Goal: Task Accomplishment & Management: Use online tool/utility

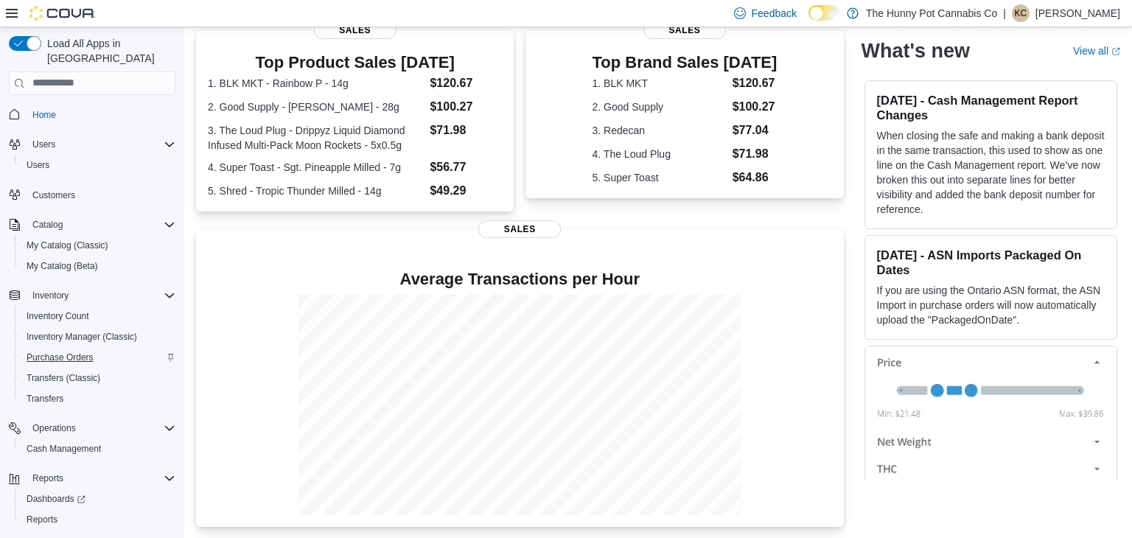
scroll to position [21, 0]
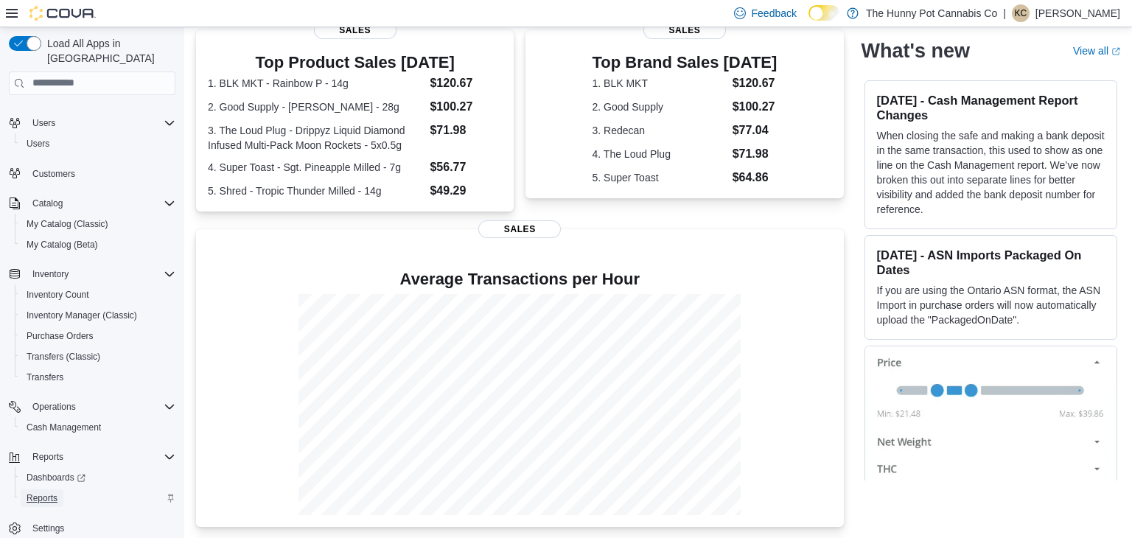
click at [41, 492] on span "Reports" at bounding box center [42, 498] width 31 height 12
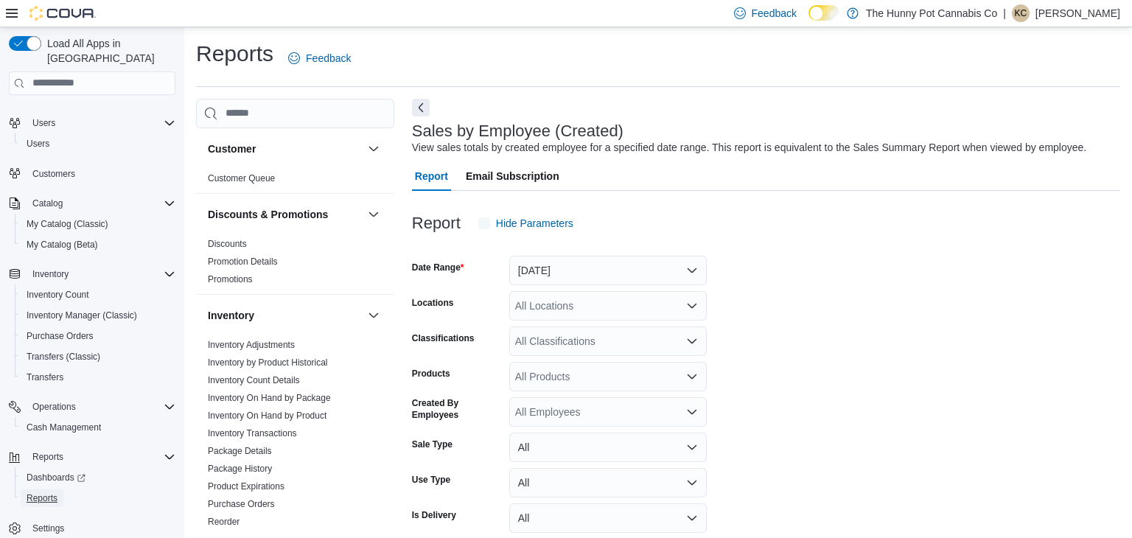
scroll to position [34, 0]
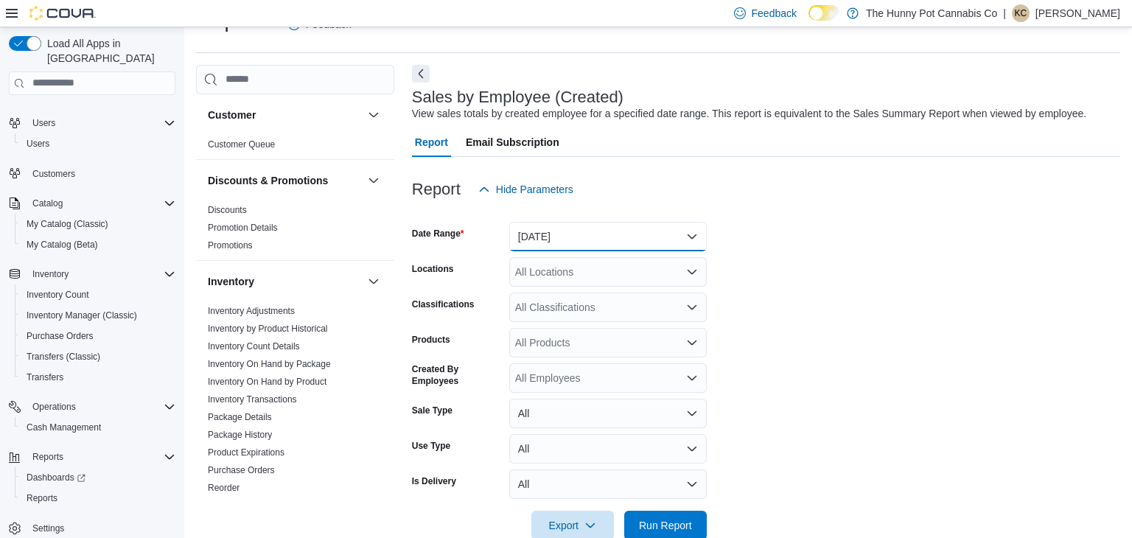
click at [593, 245] on button "[DATE]" at bounding box center [608, 236] width 198 height 29
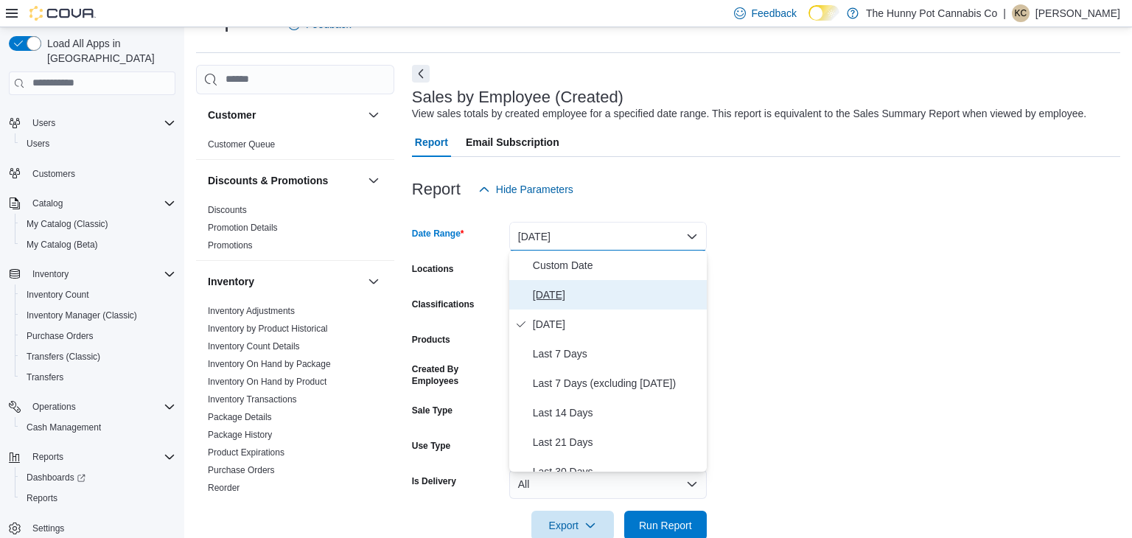
click at [562, 296] on span "[DATE]" at bounding box center [617, 295] width 168 height 18
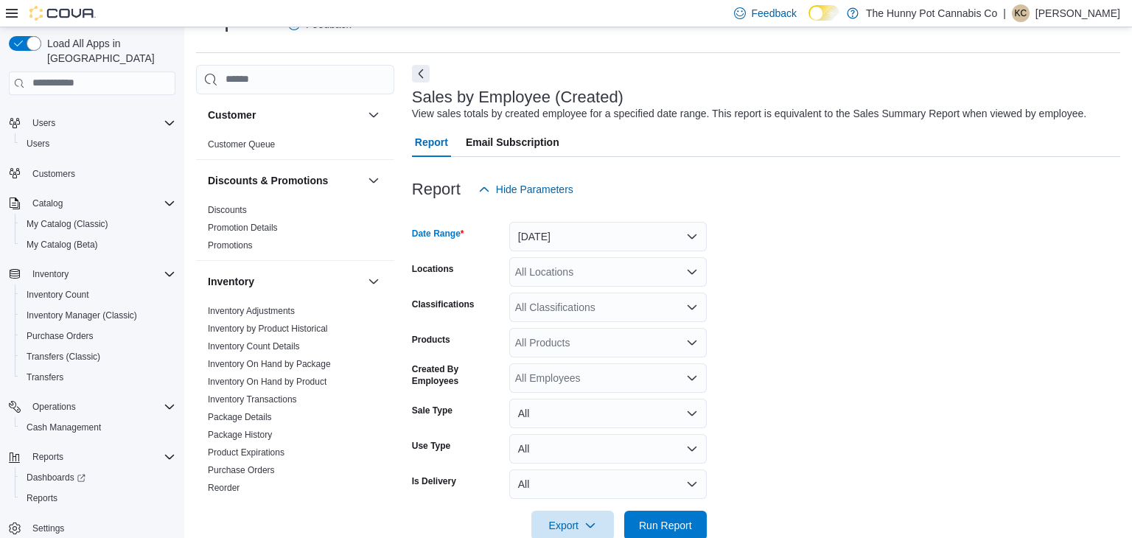
click at [585, 276] on div "All Locations" at bounding box center [608, 271] width 198 height 29
type input "***"
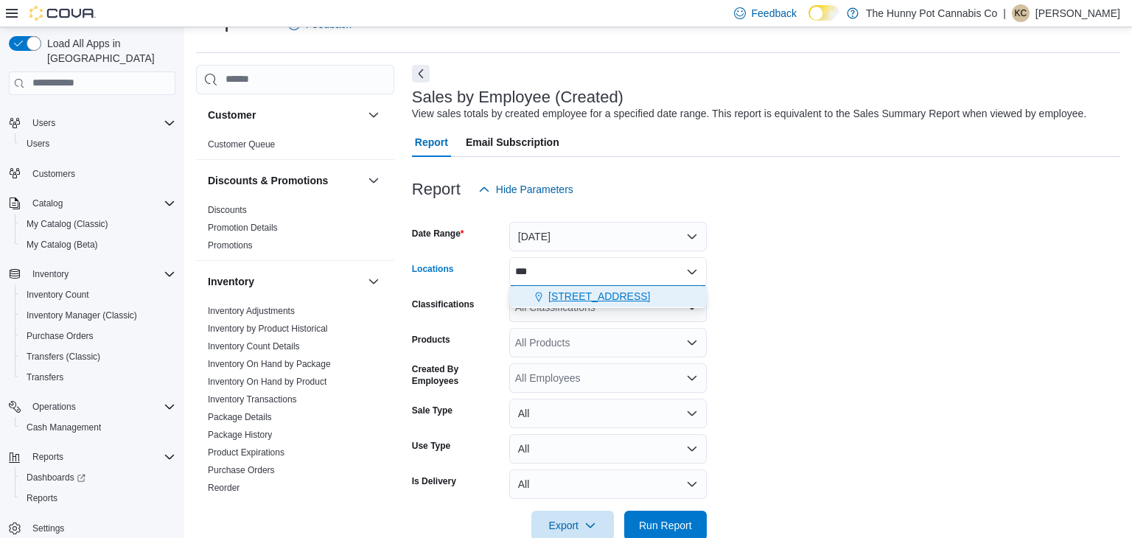
click at [588, 296] on span "[STREET_ADDRESS]" at bounding box center [599, 296] width 102 height 15
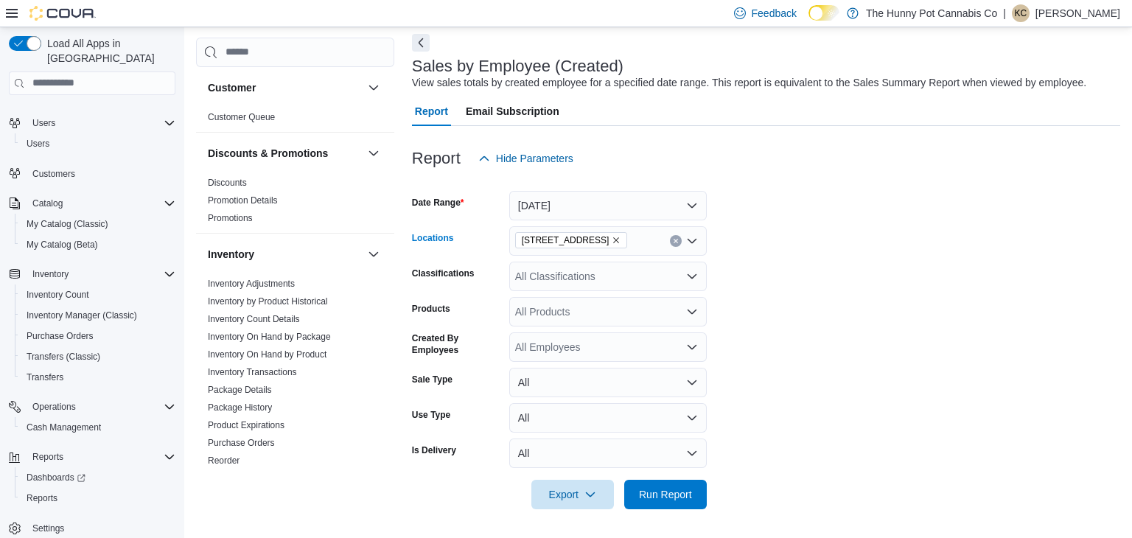
scroll to position [64, 0]
click at [679, 492] on span "Run Report" at bounding box center [665, 494] width 53 height 15
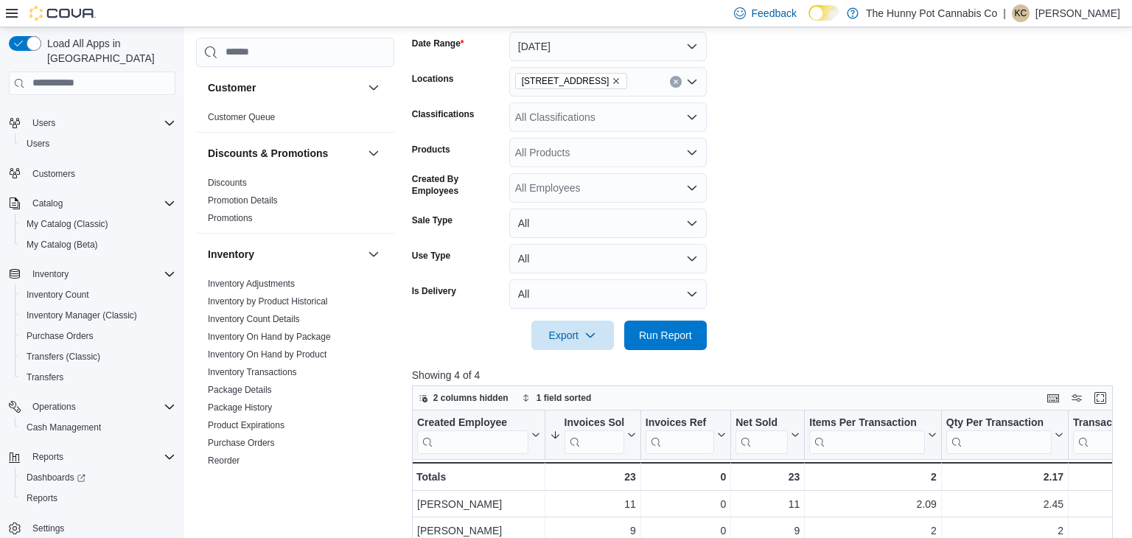
scroll to position [235, 0]
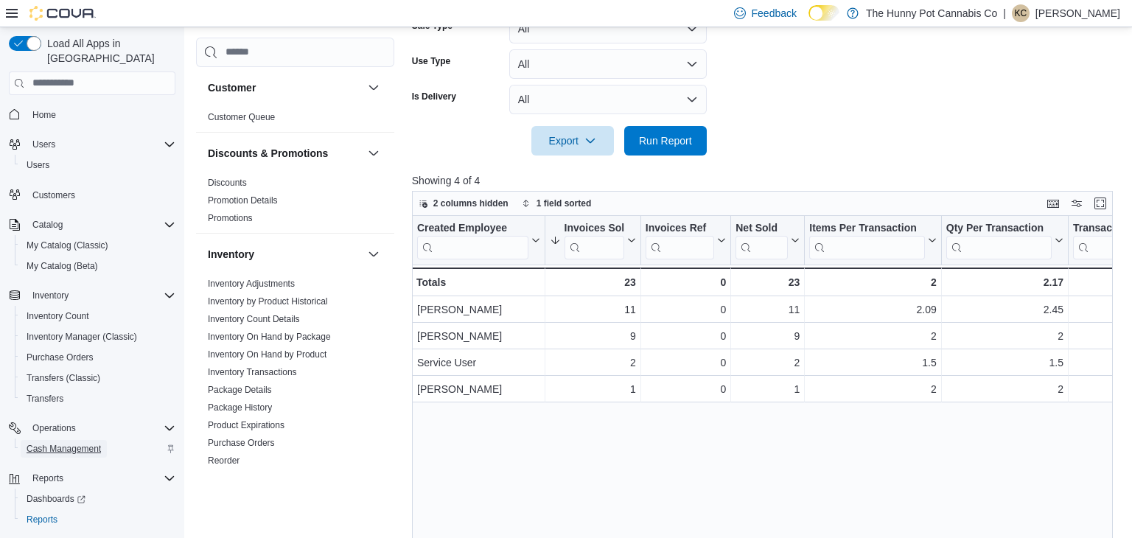
click at [71, 443] on span "Cash Management" at bounding box center [64, 449] width 74 height 12
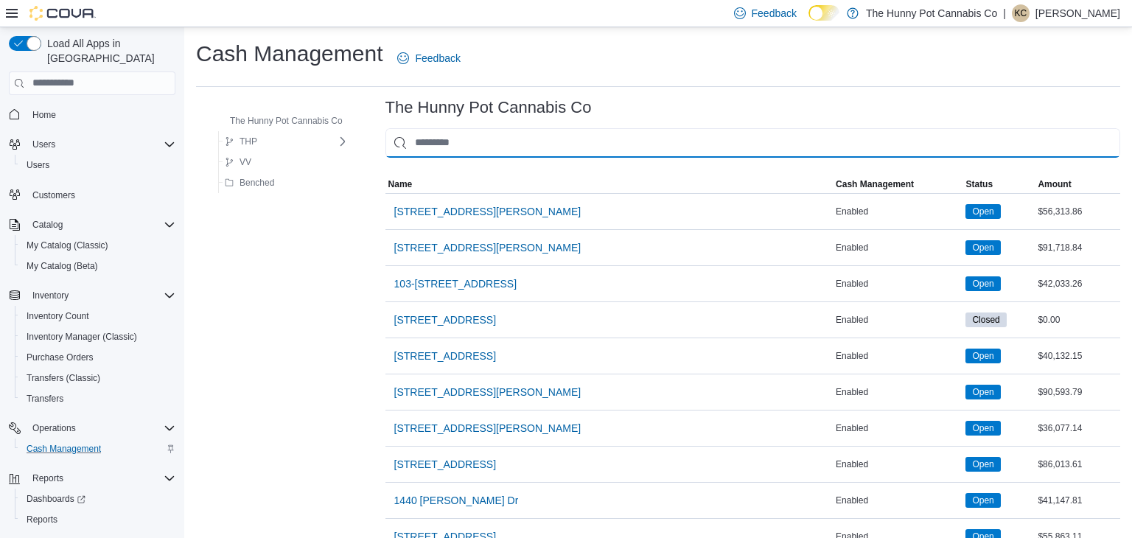
click at [557, 149] on input "This is a search bar. As you type, the results lower in the page will automatic…" at bounding box center [753, 142] width 735 height 29
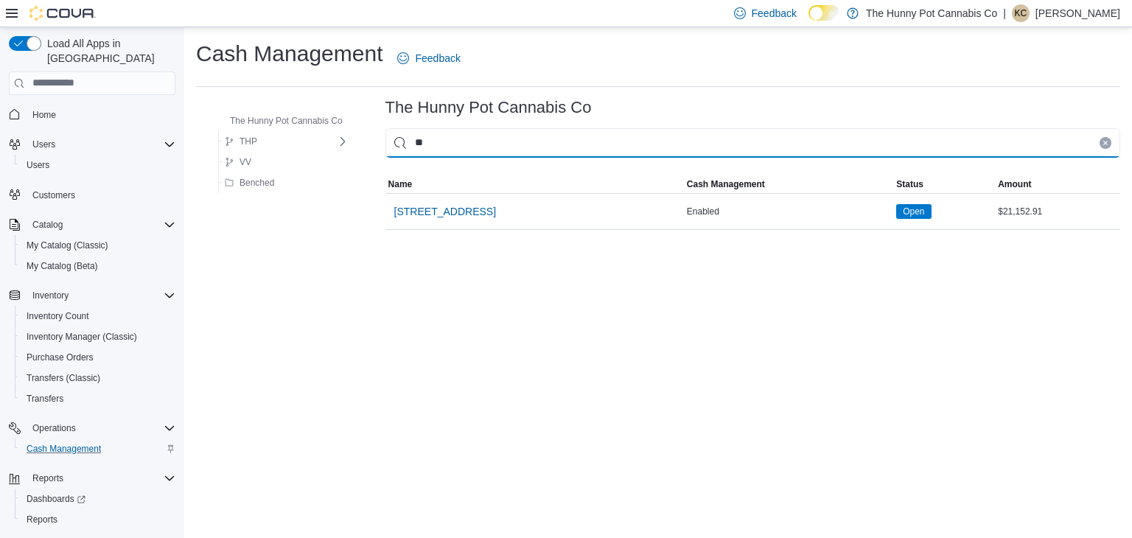
type input "***"
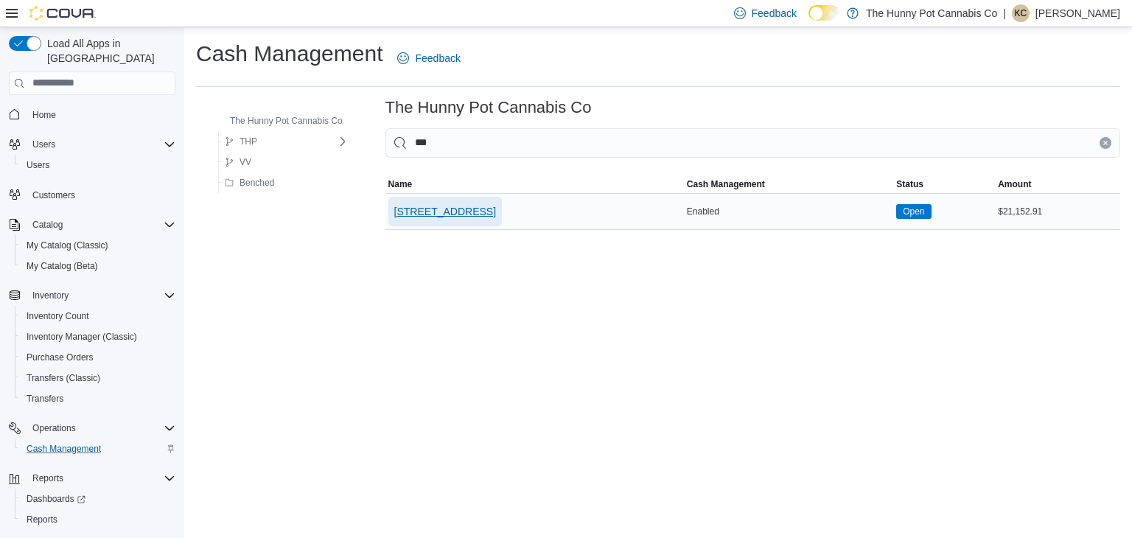
click at [435, 208] on span "[STREET_ADDRESS]" at bounding box center [445, 211] width 102 height 15
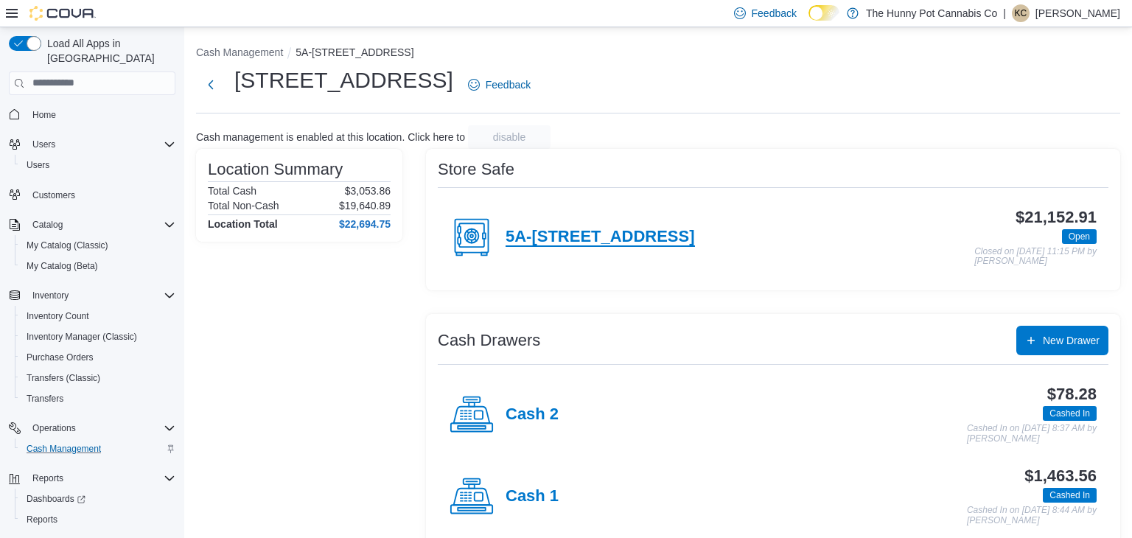
click at [531, 240] on h4 "5A-334 Wellington Rd" at bounding box center [600, 237] width 189 height 19
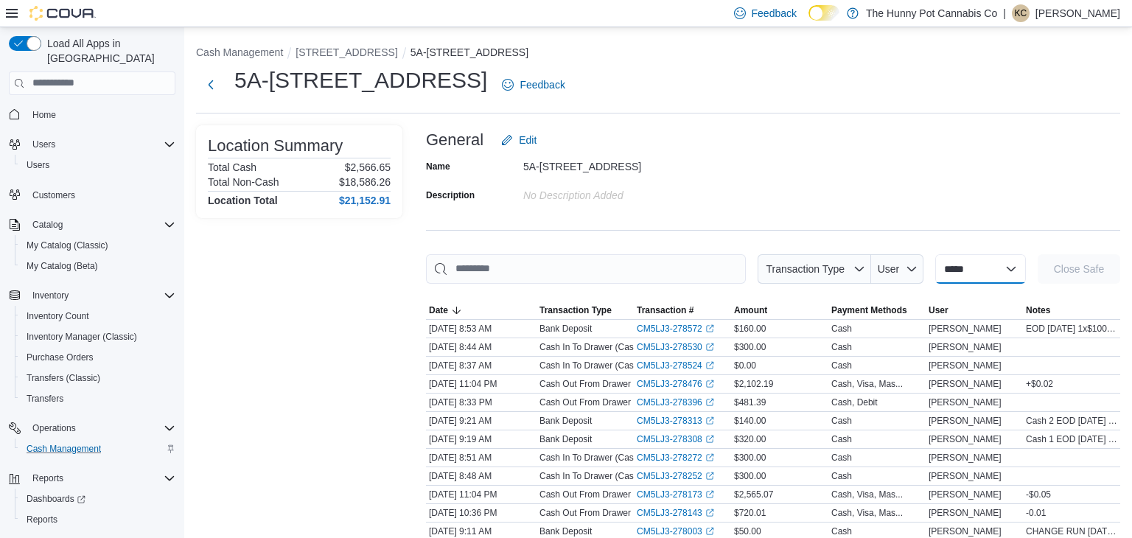
click at [956, 272] on select "**********" at bounding box center [981, 268] width 91 height 29
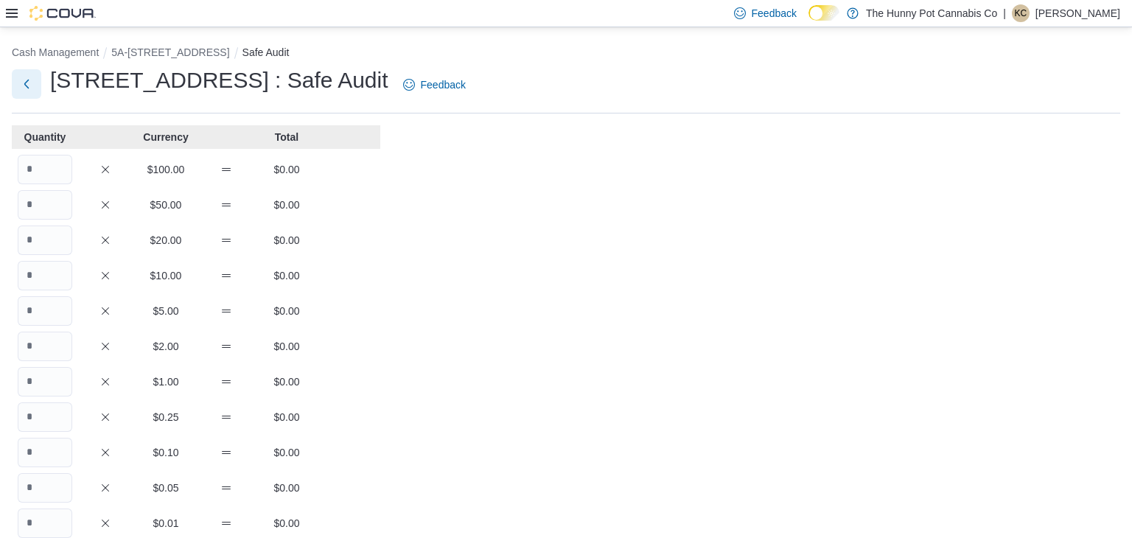
click at [22, 86] on button "Next" at bounding box center [26, 83] width 29 height 29
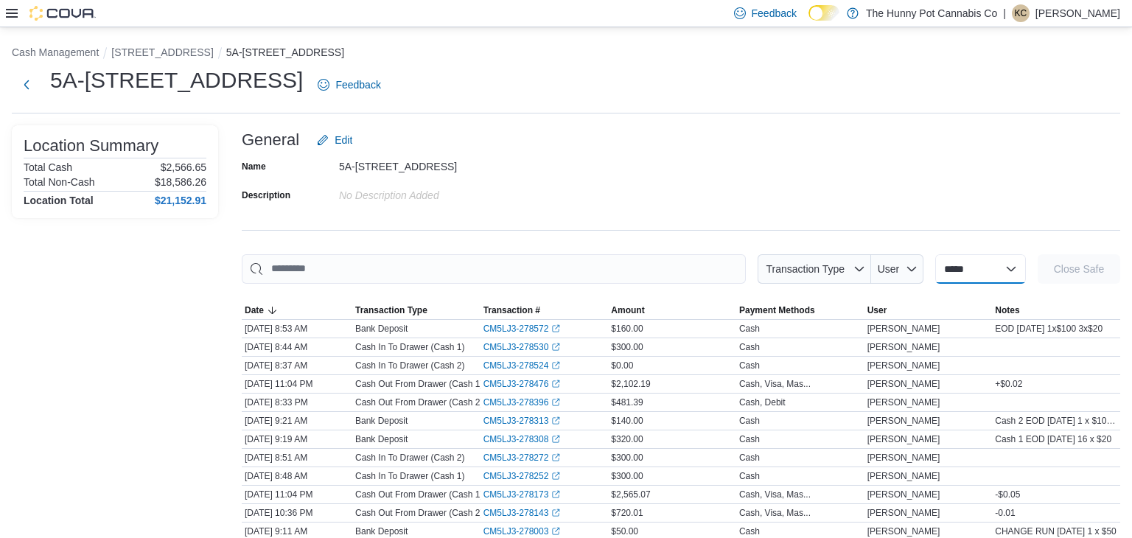
click at [1002, 265] on select "**********" at bounding box center [981, 268] width 91 height 29
click at [24, 81] on button "Next" at bounding box center [26, 83] width 29 height 29
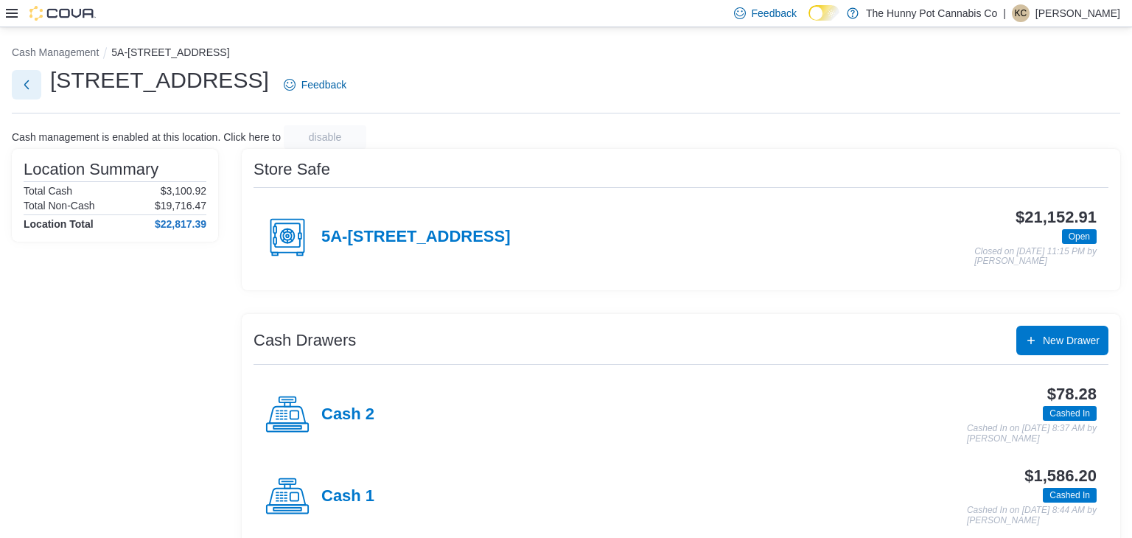
click at [24, 81] on button "Next" at bounding box center [26, 84] width 29 height 29
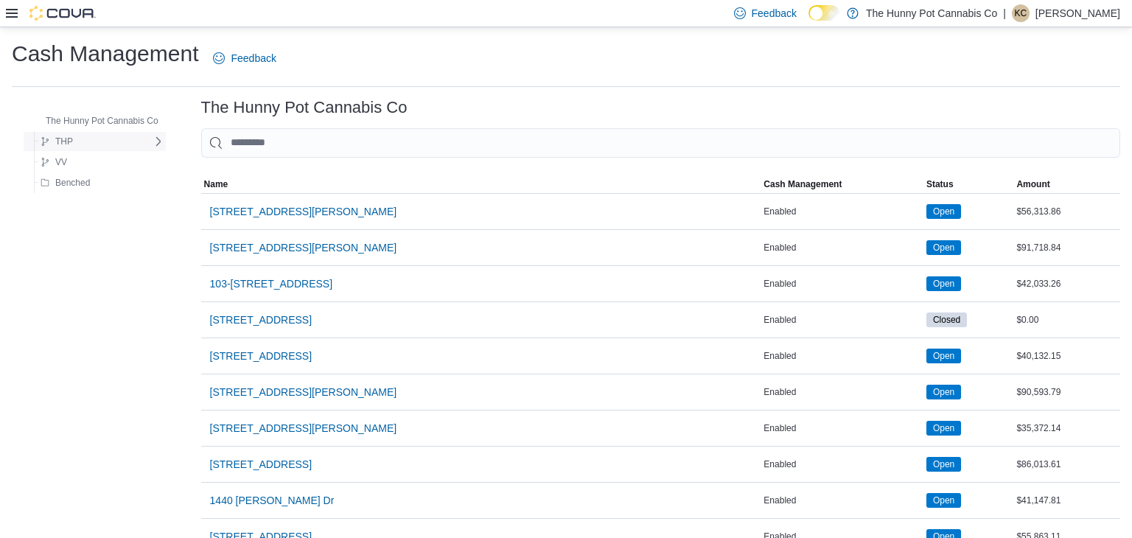
click at [158, 143] on icon at bounding box center [158, 140] width 4 height 9
click at [143, 119] on span "The Hunny Pot Cannabis Co" at bounding box center [102, 121] width 113 height 12
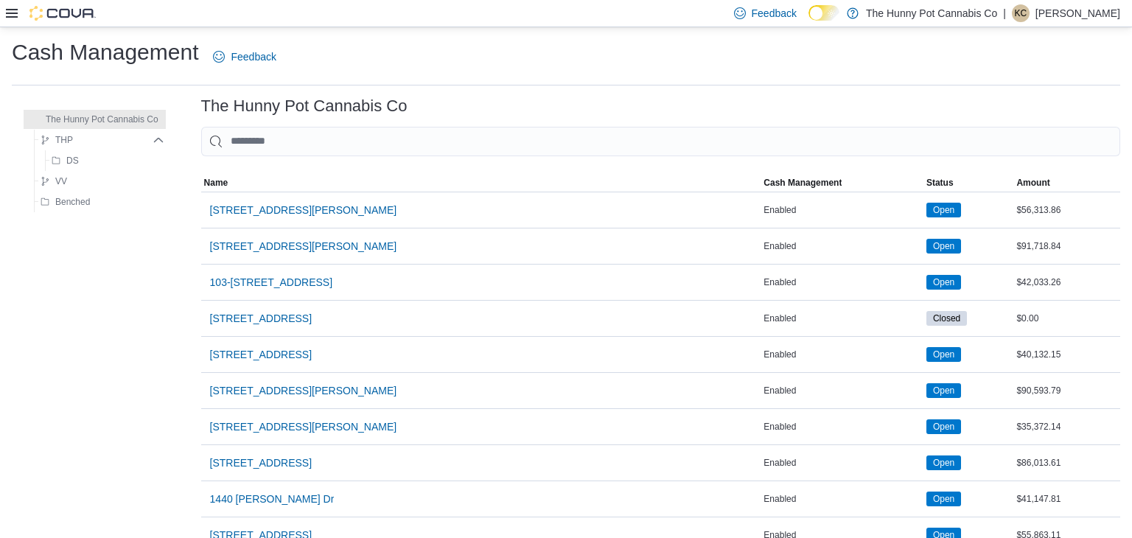
click at [134, 55] on h1 "Cash Management" at bounding box center [105, 52] width 187 height 29
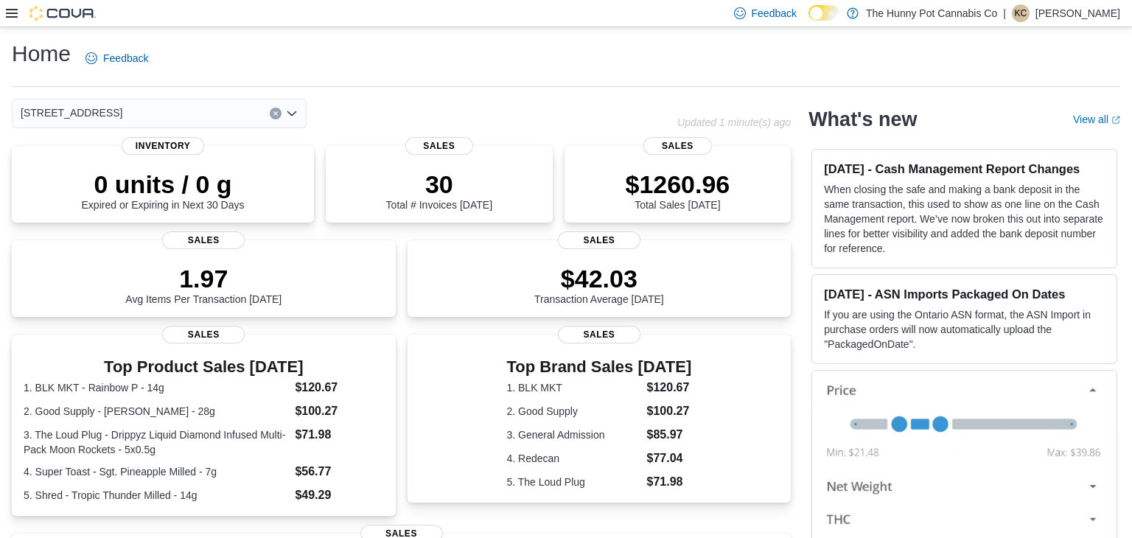
click at [13, 14] on icon at bounding box center [12, 13] width 12 height 12
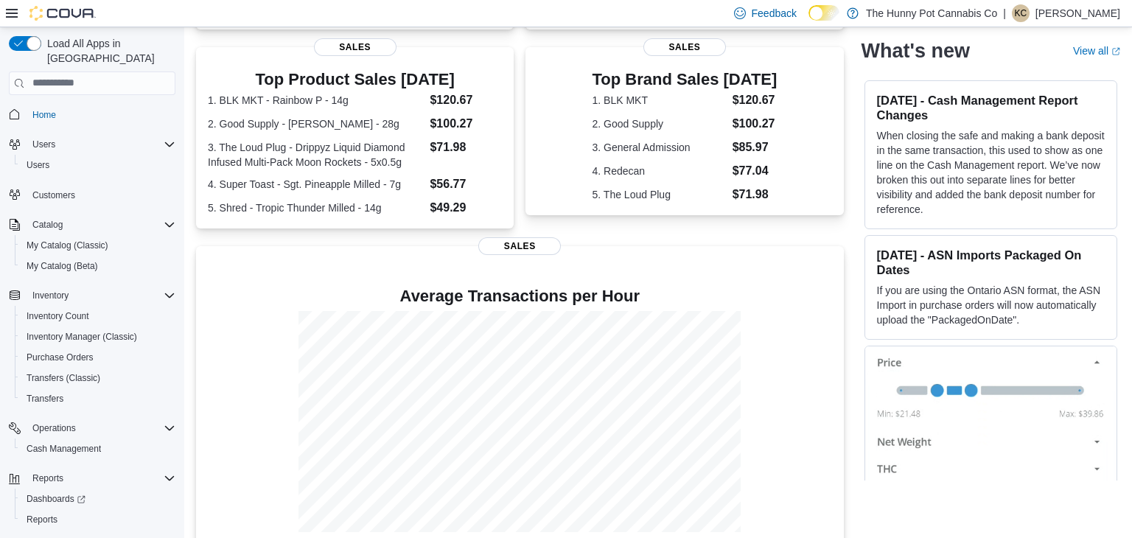
scroll to position [305, 0]
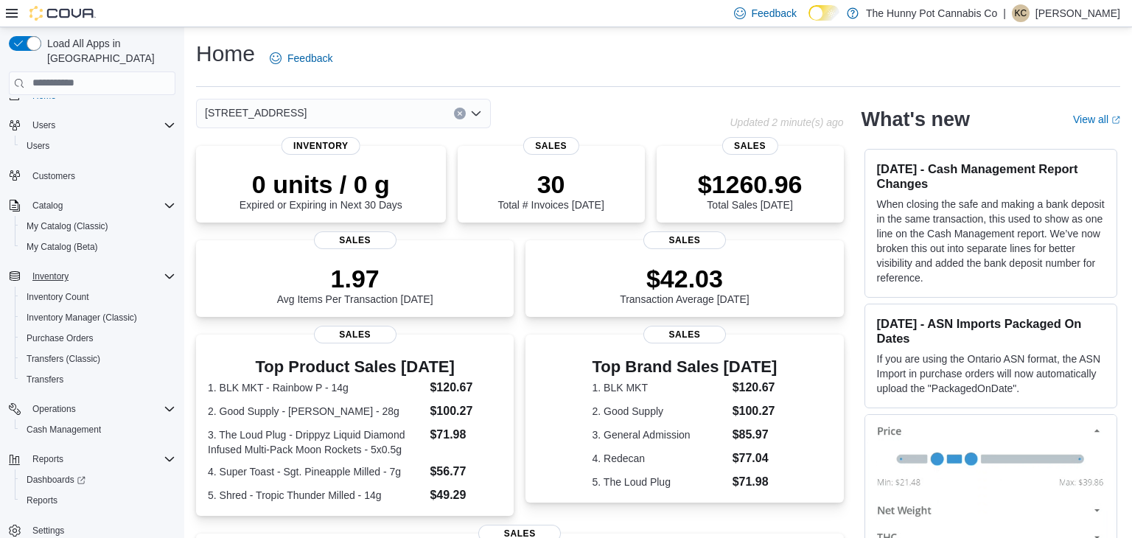
scroll to position [15, 0]
click at [43, 499] on span "Reports" at bounding box center [42, 505] width 31 height 12
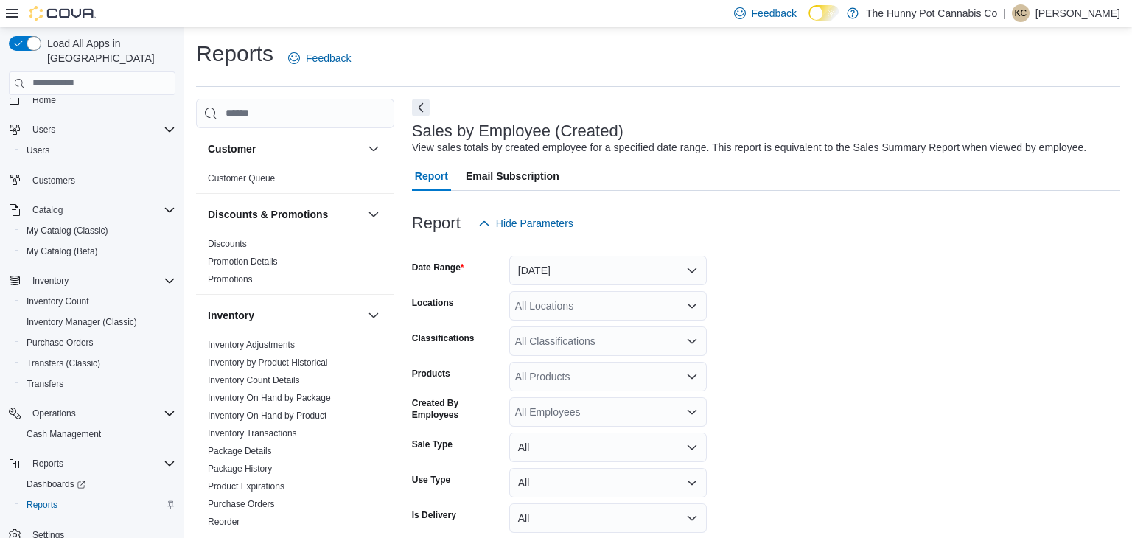
scroll to position [34, 0]
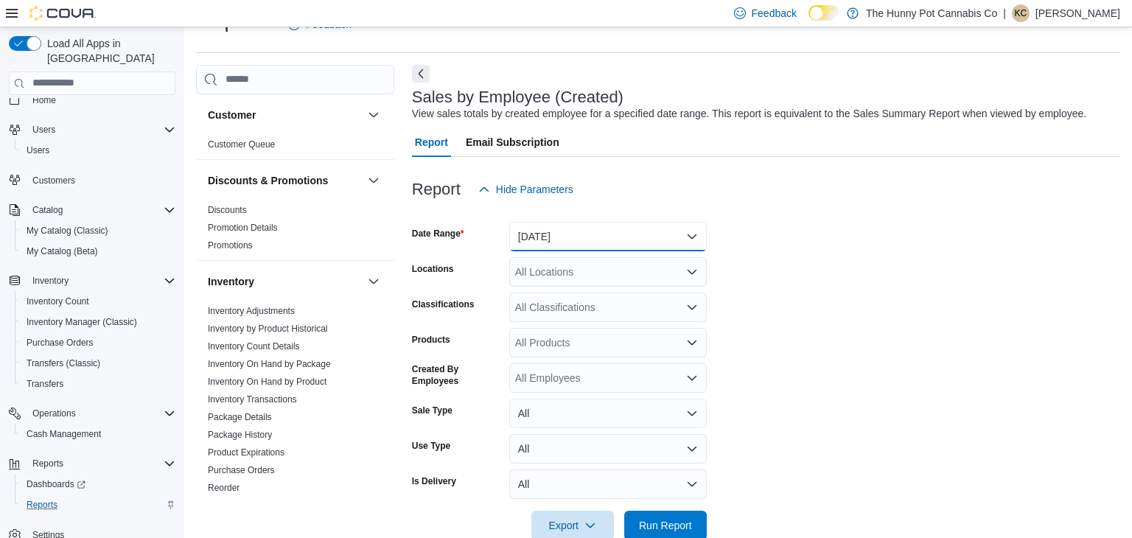
click at [640, 237] on button "[DATE]" at bounding box center [608, 236] width 198 height 29
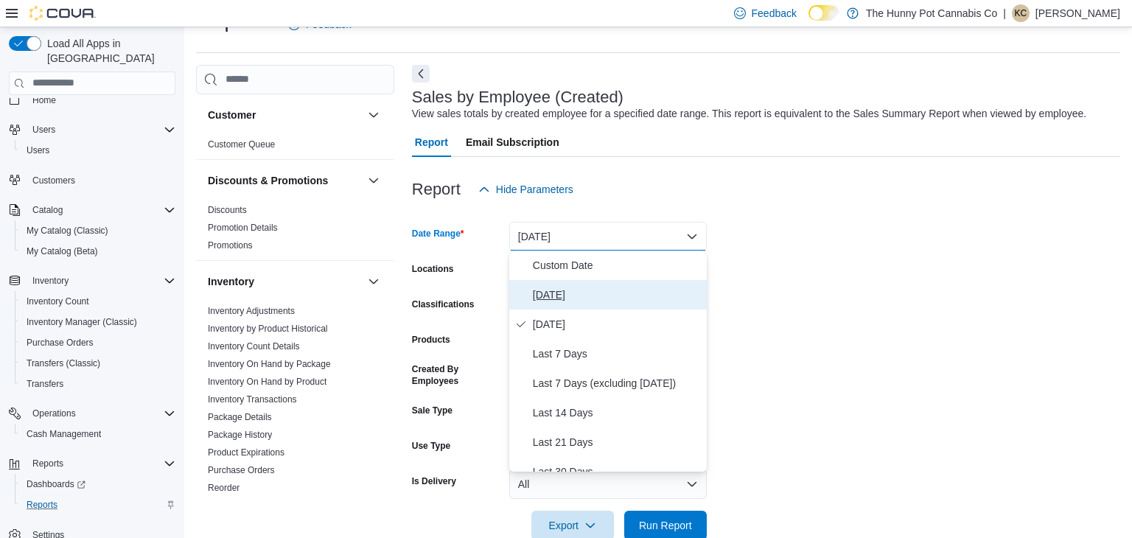
click at [564, 298] on span "[DATE]" at bounding box center [617, 295] width 168 height 18
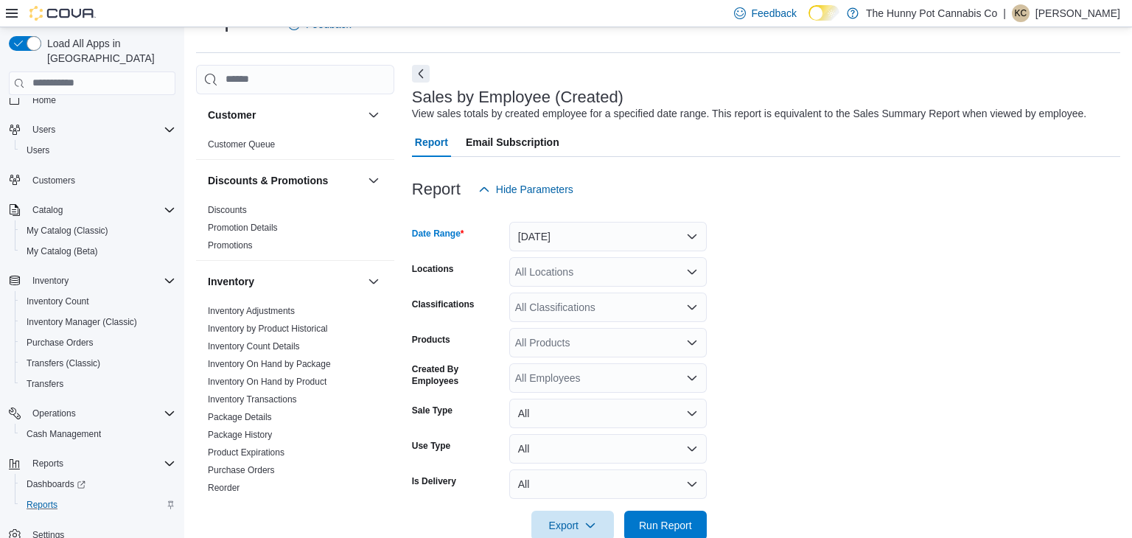
click at [596, 265] on div "All Locations" at bounding box center [608, 271] width 198 height 29
type input "***"
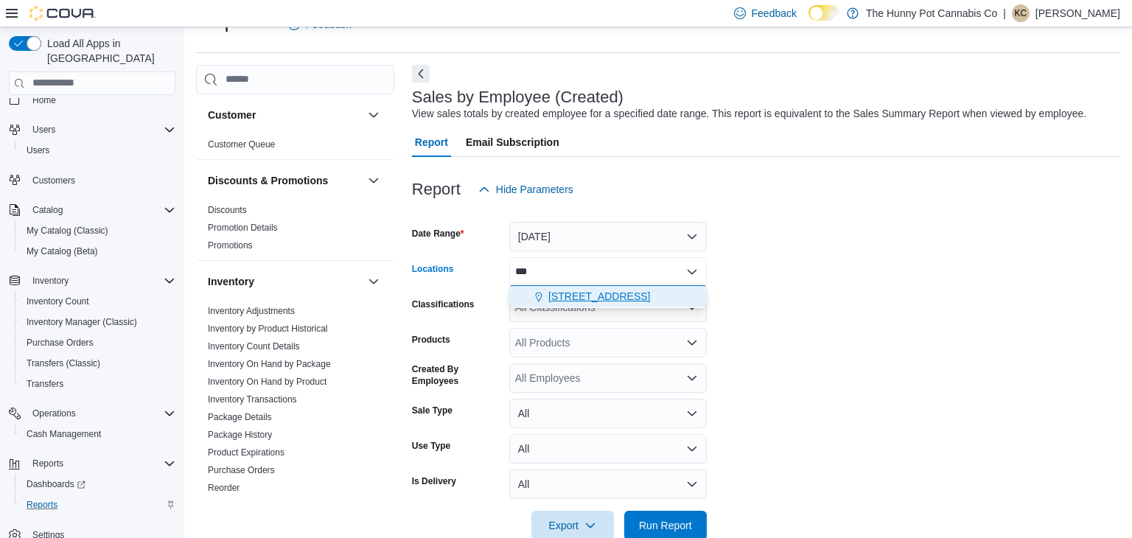
click at [615, 290] on span "[STREET_ADDRESS]" at bounding box center [599, 296] width 102 height 15
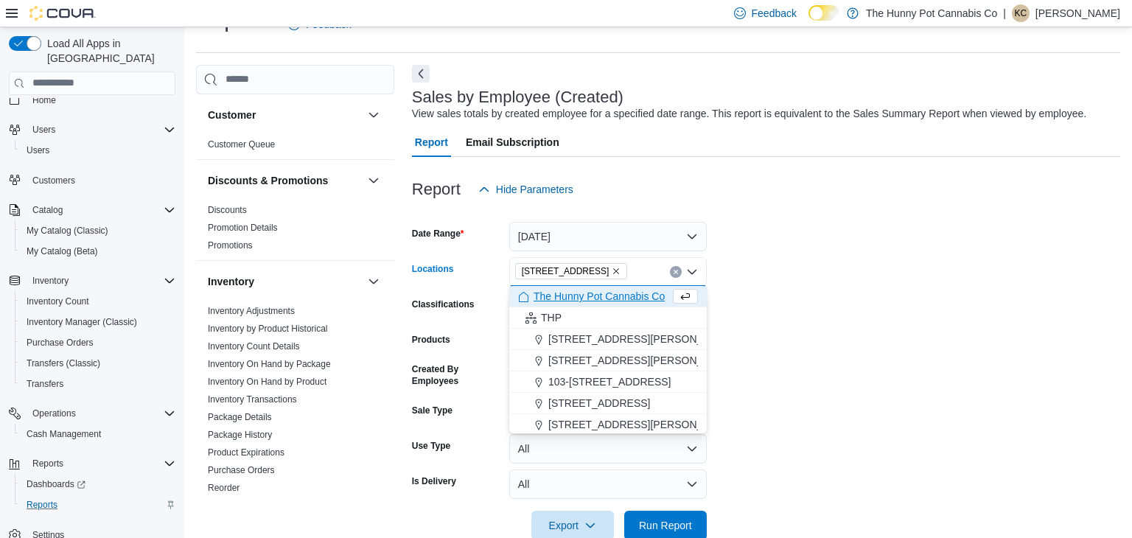
click at [825, 237] on form "Date Range [DATE] Locations [STREET_ADDRESS] Selected. [STREET_ADDRESS] Press B…" at bounding box center [766, 372] width 708 height 336
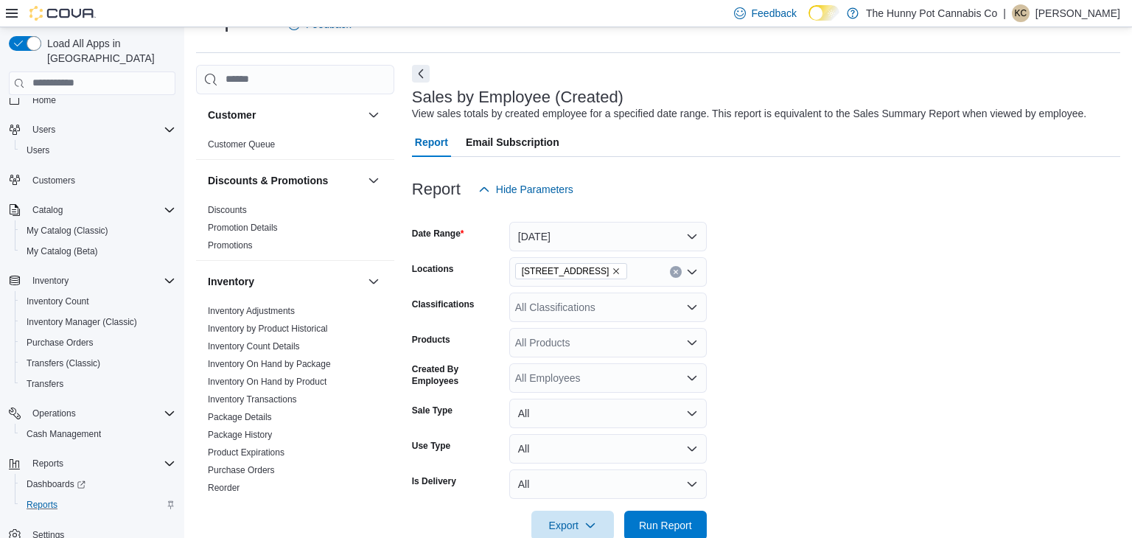
scroll to position [65, 0]
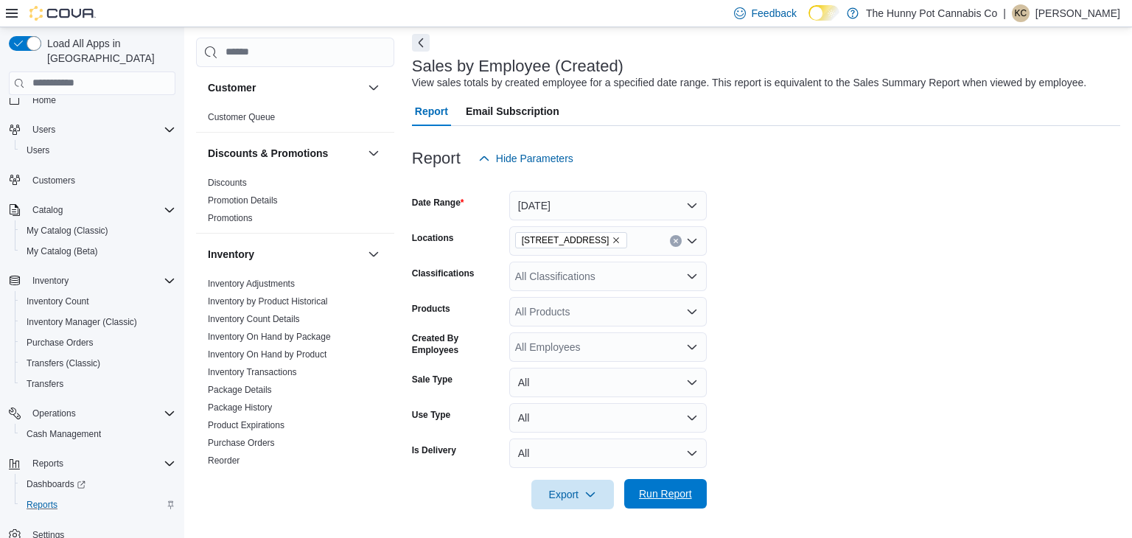
click at [675, 493] on span "Run Report" at bounding box center [665, 494] width 53 height 15
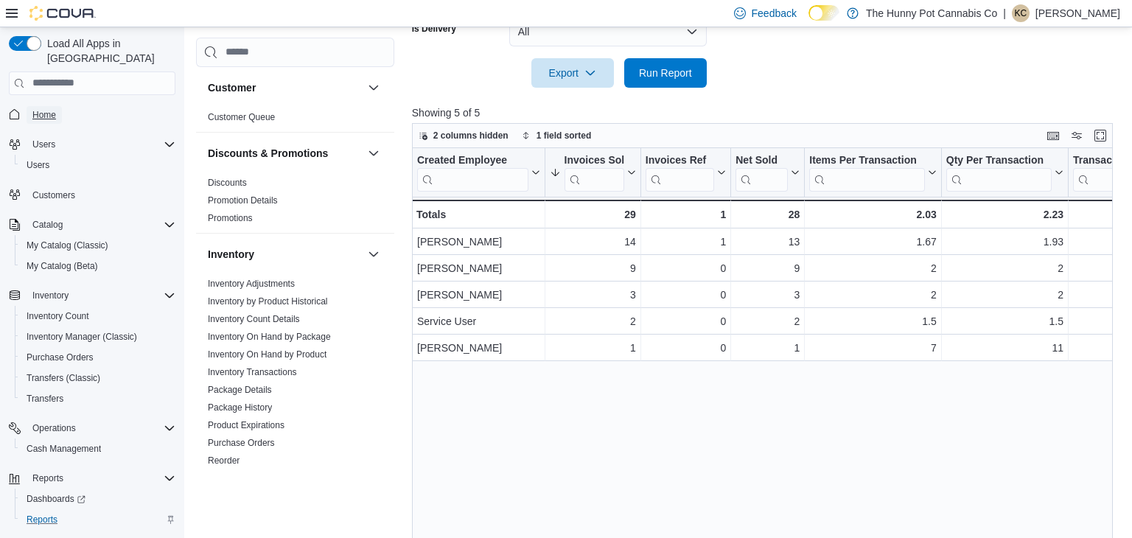
click at [45, 109] on span "Home" at bounding box center [44, 115] width 24 height 12
